Goal: Information Seeking & Learning: Learn about a topic

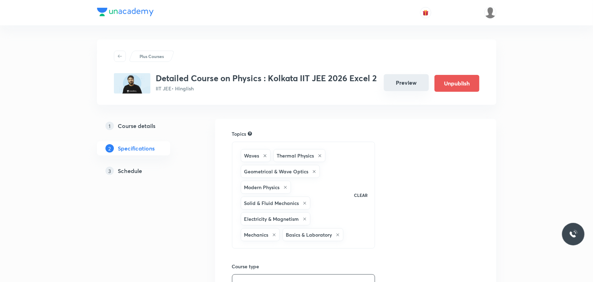
click at [403, 91] on button "Preview" at bounding box center [406, 82] width 45 height 17
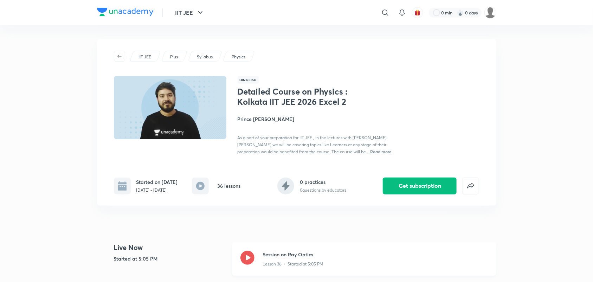
click at [249, 258] on icon at bounding box center [248, 258] width 14 height 14
